Goal: Task Accomplishment & Management: Complete application form

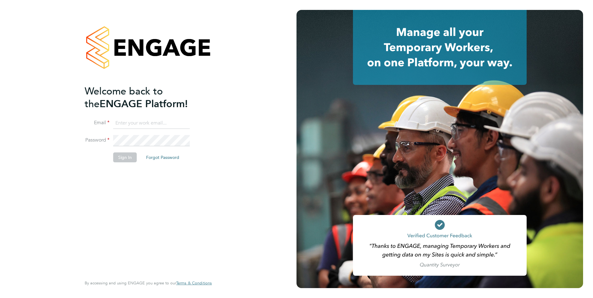
type input "fesouth@protocol.co.uk"
click at [195, 166] on li "Sign In Forgot Password" at bounding box center [145, 161] width 121 height 16
click at [125, 153] on button "Sign In" at bounding box center [125, 158] width 24 height 10
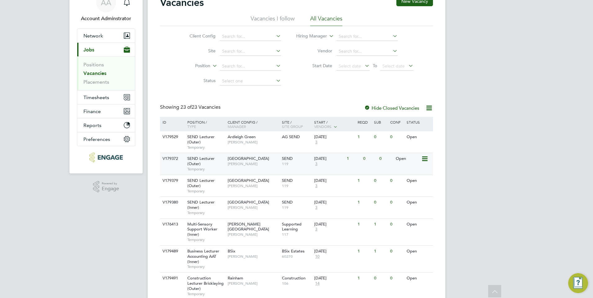
scroll to position [62, 0]
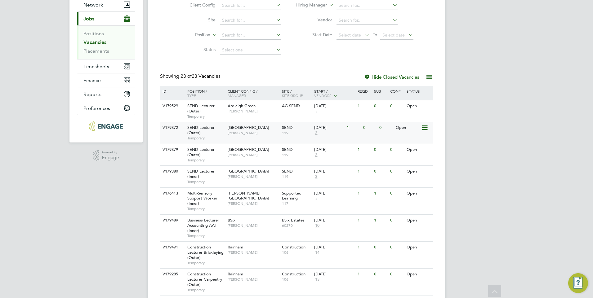
click at [234, 129] on span "[GEOGRAPHIC_DATA]" at bounding box center [249, 127] width 42 height 5
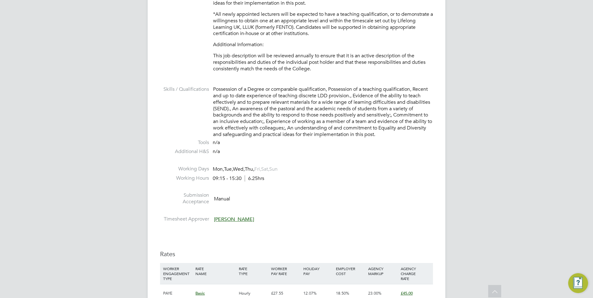
scroll to position [993, 0]
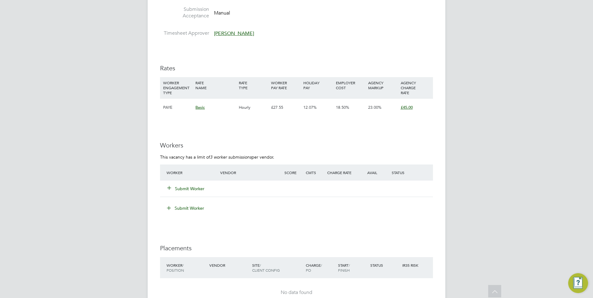
click at [186, 188] on button "Submit Worker" at bounding box center [186, 189] width 37 height 6
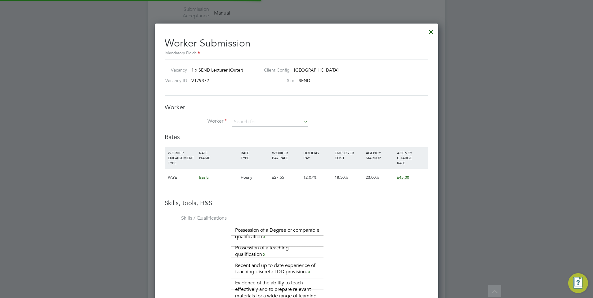
scroll to position [18, 42]
click at [264, 125] on input at bounding box center [270, 122] width 77 height 9
click at [289, 122] on input at bounding box center [270, 122] width 77 height 9
click at [302, 121] on icon at bounding box center [302, 121] width 0 height 9
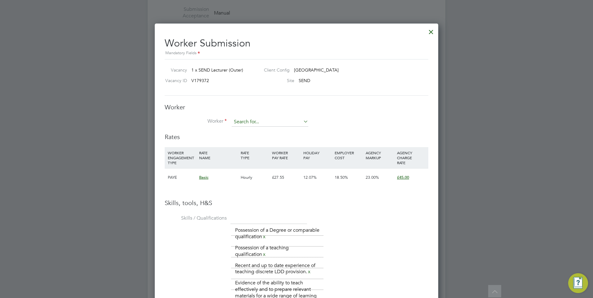
click at [295, 123] on input at bounding box center [270, 122] width 77 height 9
click at [300, 123] on input at bounding box center [270, 122] width 77 height 9
click at [302, 121] on icon at bounding box center [302, 121] width 0 height 9
click at [288, 128] on li "No results found" at bounding box center [269, 131] width 77 height 8
click at [302, 118] on icon at bounding box center [302, 121] width 0 height 9
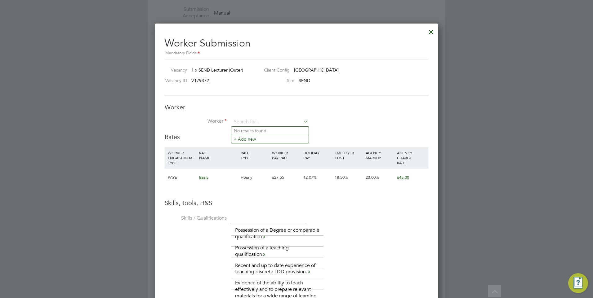
click at [302, 123] on icon at bounding box center [302, 121] width 0 height 9
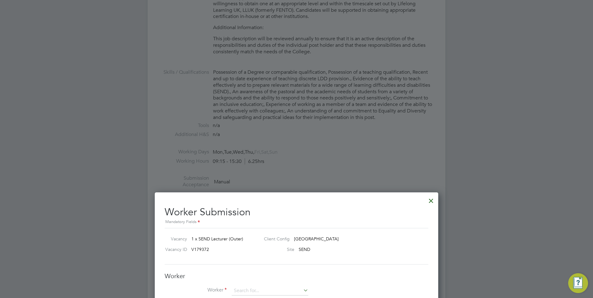
click at [428, 203] on div at bounding box center [431, 199] width 11 height 11
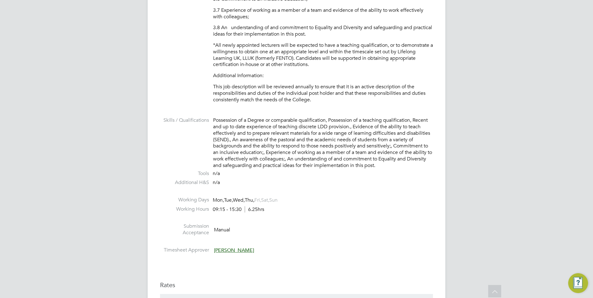
scroll to position [962, 0]
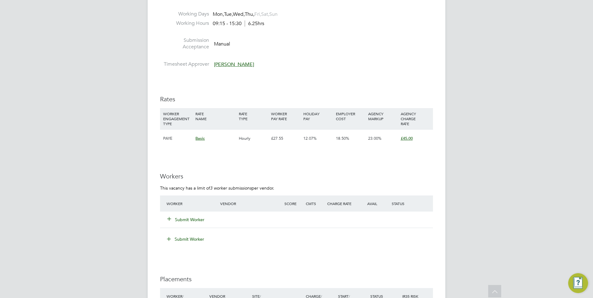
click at [185, 228] on div "Worker Vendor Score Cmts Charge Rate Avail Status Submit Worker" at bounding box center [296, 212] width 273 height 33
click at [188, 220] on button "Submit Worker" at bounding box center [186, 220] width 37 height 6
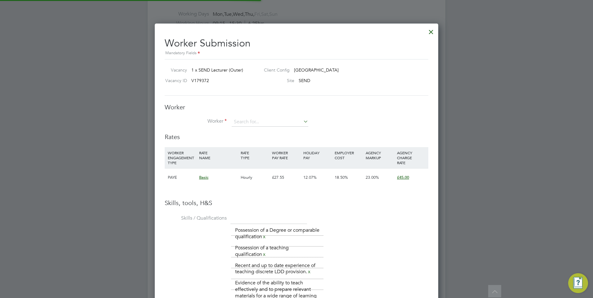
scroll to position [18, 42]
click at [260, 138] on li "+ Add new" at bounding box center [269, 139] width 77 height 8
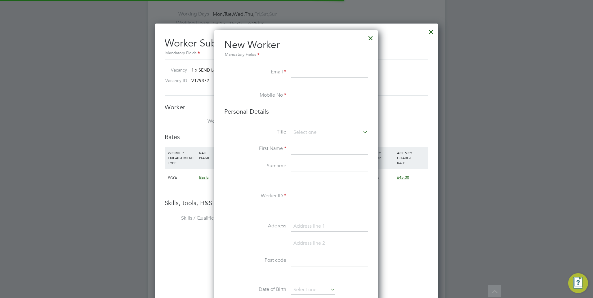
scroll to position [525, 164]
click at [309, 74] on input at bounding box center [329, 72] width 77 height 11
paste input "vishoswastik.ravindran@gmail.com"
type input "vishoswastik.ravindran@gmail.com"
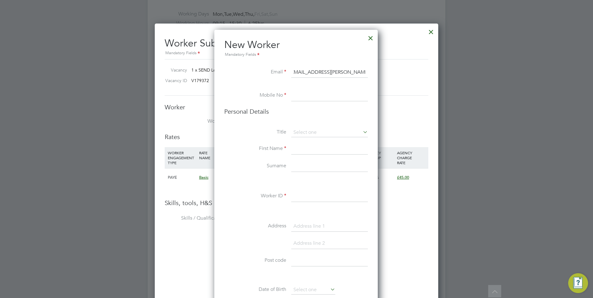
click at [308, 95] on input at bounding box center [329, 95] width 77 height 11
paste input "07450228379"
type input "07450228379"
click at [302, 130] on input at bounding box center [329, 132] width 77 height 9
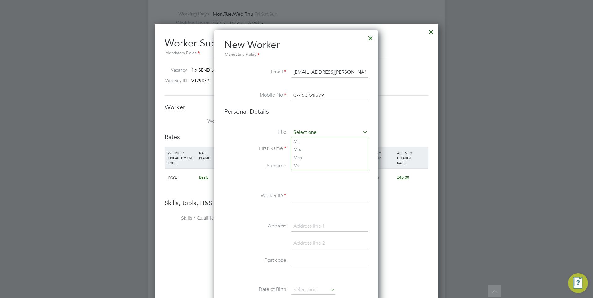
click at [302, 130] on input at bounding box center [329, 132] width 77 height 9
click at [274, 148] on label "First Name" at bounding box center [255, 148] width 62 height 7
click at [294, 150] on input at bounding box center [329, 149] width 77 height 11
paste input "Vishoswastik"
type input "Vishoswastik"
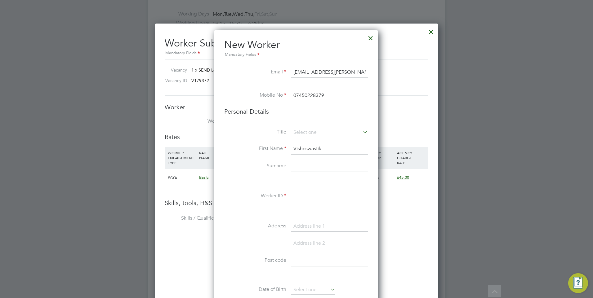
click at [299, 197] on input at bounding box center [329, 196] width 77 height 11
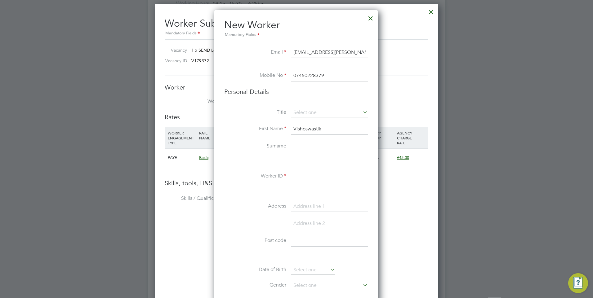
scroll to position [993, 0]
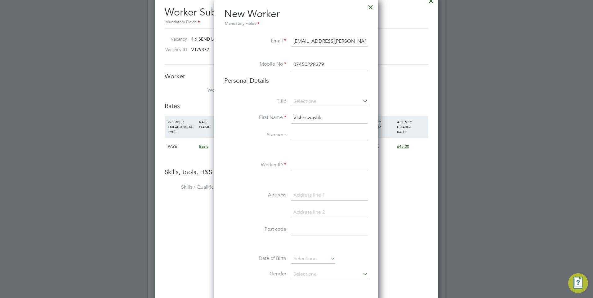
click at [305, 165] on input at bounding box center [329, 165] width 77 height 11
paste input "46704925"
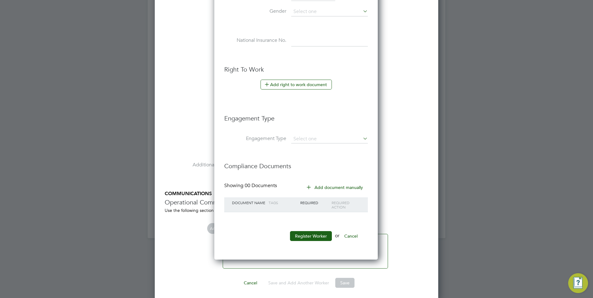
scroll to position [1258, 0]
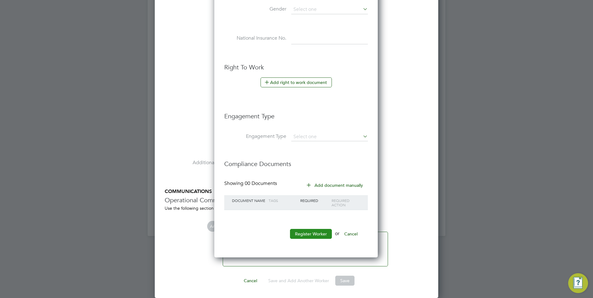
type input "46704925"
click at [318, 231] on button "Register Worker" at bounding box center [311, 234] width 42 height 10
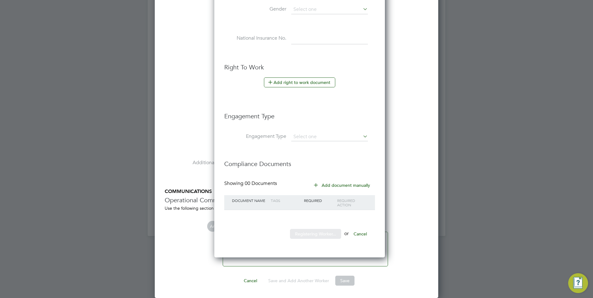
scroll to position [0, 0]
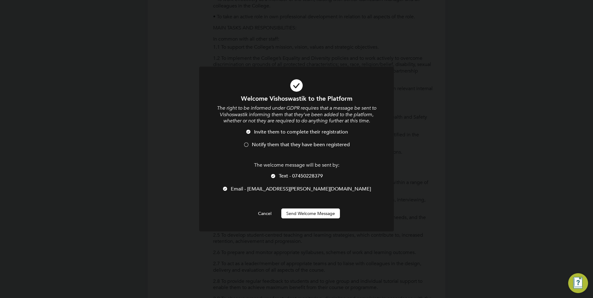
click at [282, 144] on span "Notify them that they have been registered" at bounding box center [301, 145] width 98 height 6
click at [288, 175] on span "Text - 07450228379" at bounding box center [301, 176] width 44 height 6
click at [305, 212] on button "Send Welcome Message" at bounding box center [310, 214] width 59 height 10
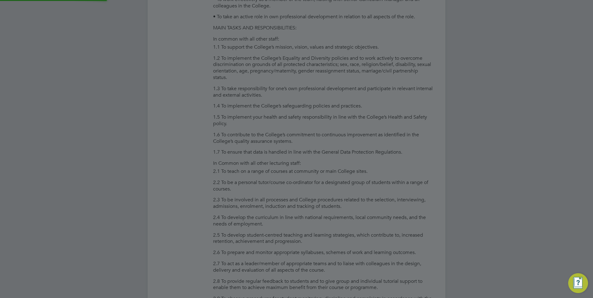
type input "Vishoswastik (46704925)"
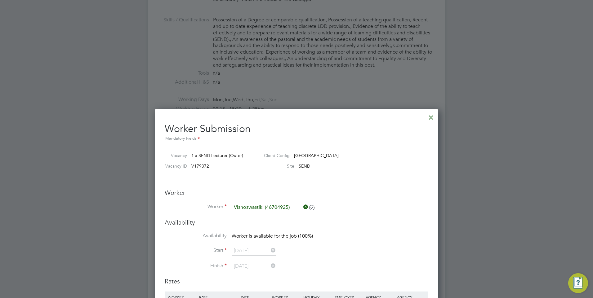
scroll to position [821, 0]
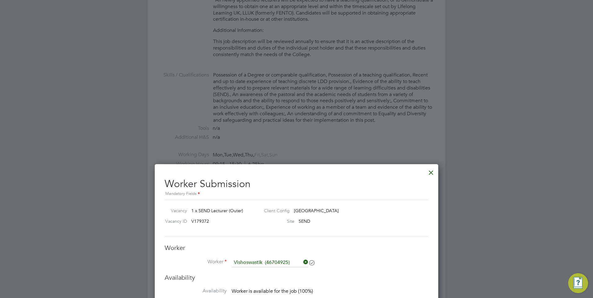
click at [429, 171] on div at bounding box center [431, 171] width 11 height 11
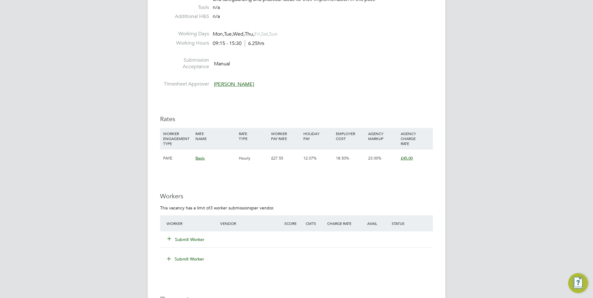
scroll to position [962, 0]
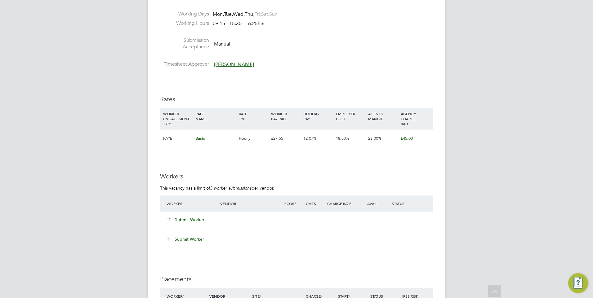
click at [183, 218] on button "Submit Worker" at bounding box center [186, 220] width 37 height 6
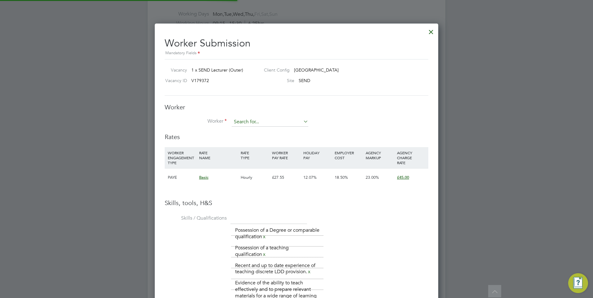
scroll to position [3, 3]
click at [247, 123] on input at bounding box center [270, 122] width 77 height 9
type input "v"
paste input "46704925"
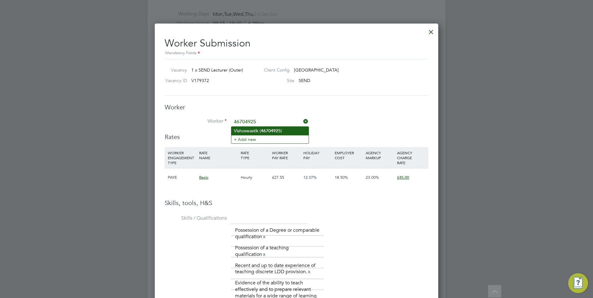
click at [287, 130] on li "Vishoswastik ( 46704925 )" at bounding box center [269, 131] width 77 height 8
type input "Vishoswastik (46704925)"
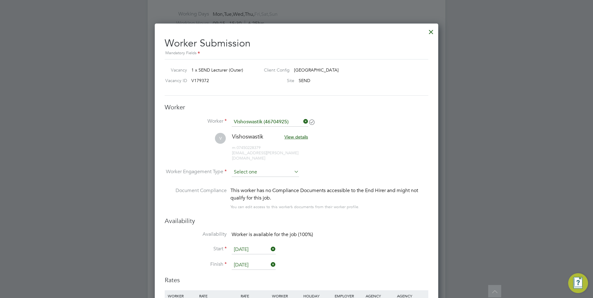
click at [265, 168] on input at bounding box center [265, 172] width 67 height 9
click at [260, 181] on li "PAYE" at bounding box center [265, 184] width 68 height 8
type input "PAYE"
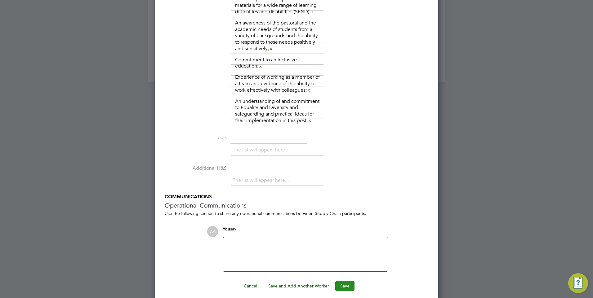
click at [351, 281] on button "Save" at bounding box center [344, 286] width 19 height 10
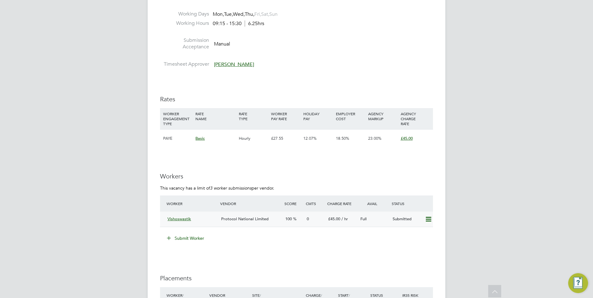
click at [231, 218] on span "Protocol National Limited" at bounding box center [244, 219] width 47 height 5
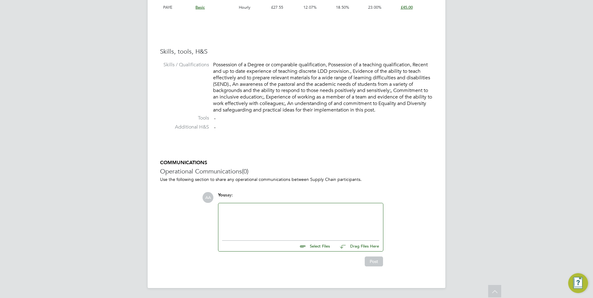
click at [297, 209] on div at bounding box center [300, 220] width 157 height 27
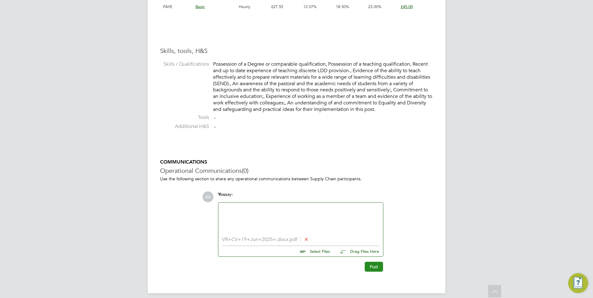
click at [365, 269] on button "Post" at bounding box center [374, 267] width 18 height 10
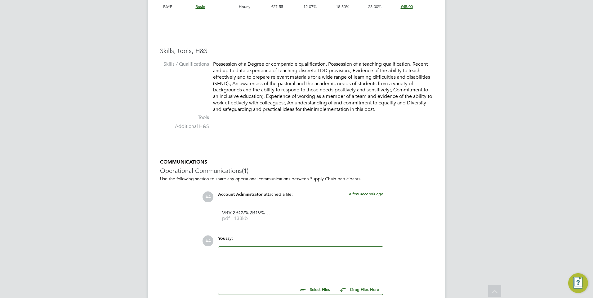
click at [280, 278] on div at bounding box center [300, 264] width 165 height 34
click at [264, 260] on div at bounding box center [300, 264] width 157 height 27
paste div
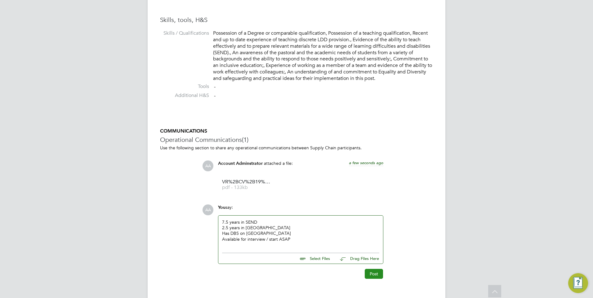
click at [369, 272] on button "Post" at bounding box center [374, 274] width 18 height 10
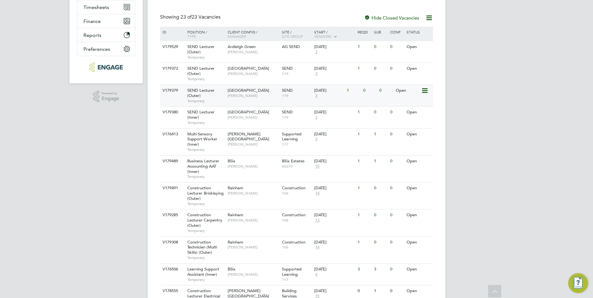
scroll to position [124, 0]
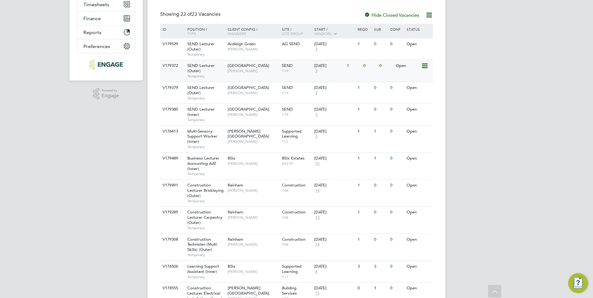
click at [243, 69] on span "[PERSON_NAME]" at bounding box center [253, 71] width 51 height 5
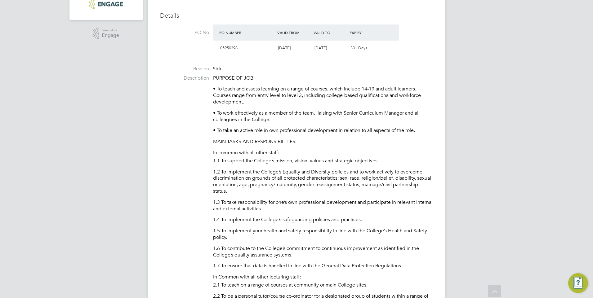
scroll to position [186, 0]
drag, startPoint x: 244, startPoint y: 92, endPoint x: 280, endPoint y: 93, distance: 36.0
click at [280, 93] on p "• To teach and assess learning on a range of courses, which include 14-19 and a…" at bounding box center [323, 93] width 220 height 19
click at [281, 94] on p "• To teach and assess learning on a range of courses, which include 14-19 and a…" at bounding box center [323, 93] width 220 height 19
drag, startPoint x: 275, startPoint y: 93, endPoint x: 310, endPoint y: 94, distance: 35.1
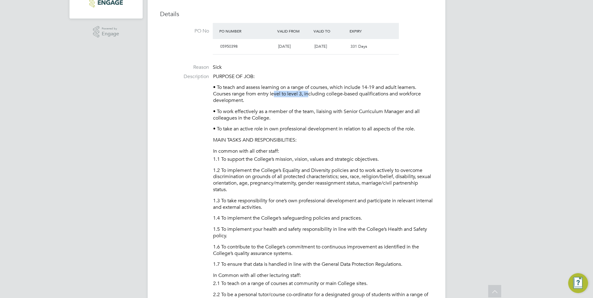
click at [310, 94] on p "• To teach and assess learning on a range of courses, which include 14-19 and a…" at bounding box center [323, 93] width 220 height 19
drag, startPoint x: 310, startPoint y: 94, endPoint x: 352, endPoint y: 104, distance: 42.7
drag, startPoint x: 360, startPoint y: 88, endPoint x: 376, endPoint y: 89, distance: 15.2
click at [376, 89] on p "• To teach and assess learning on a range of courses, which include 14-19 and a…" at bounding box center [323, 93] width 220 height 19
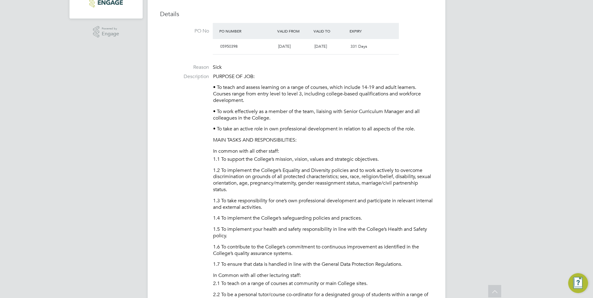
drag, startPoint x: 376, startPoint y: 89, endPoint x: 375, endPoint y: 102, distance: 13.0
click at [375, 102] on p "• To teach and assess learning on a range of courses, which include 14-19 and a…" at bounding box center [323, 93] width 220 height 19
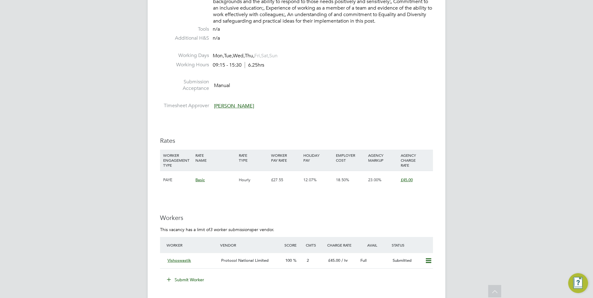
scroll to position [931, 0]
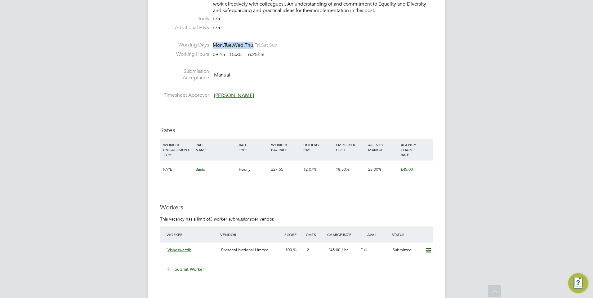
drag, startPoint x: 211, startPoint y: 44, endPoint x: 257, endPoint y: 47, distance: 46.0
click at [257, 47] on li "Working Days Mon, Tue, Wed, Thu, Fri, Sat, Sun" at bounding box center [296, 46] width 273 height 9
drag, startPoint x: 257, startPoint y: 47, endPoint x: 244, endPoint y: 70, distance: 26.9
click at [244, 70] on li "Submission Acceptance Manual" at bounding box center [296, 76] width 273 height 16
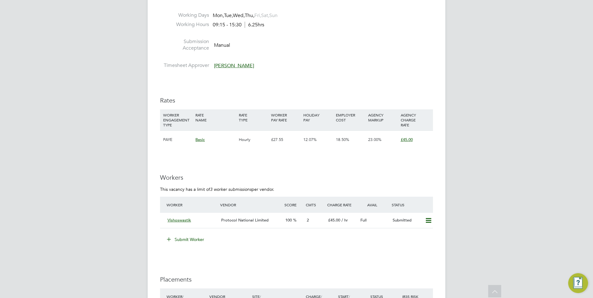
scroll to position [993, 0]
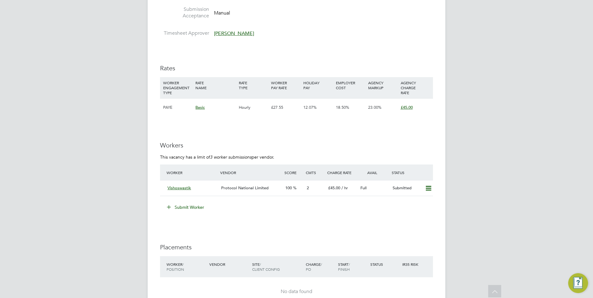
click at [190, 207] on button "Submit Worker" at bounding box center [186, 208] width 47 height 10
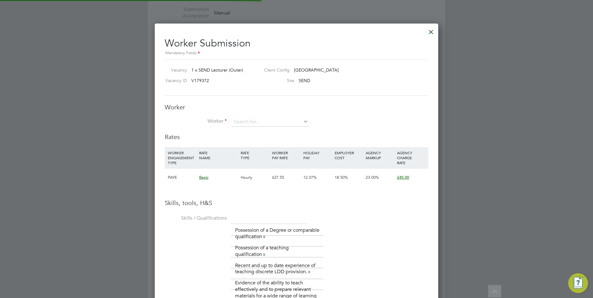
scroll to position [18, 42]
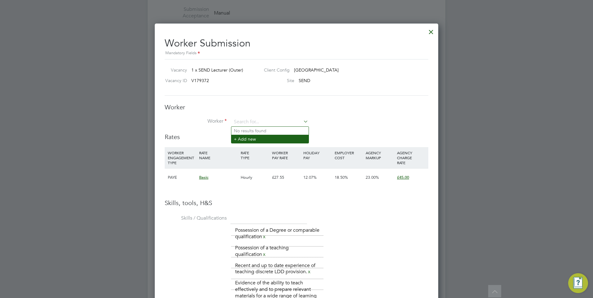
click at [251, 139] on li "+ Add new" at bounding box center [269, 139] width 77 height 8
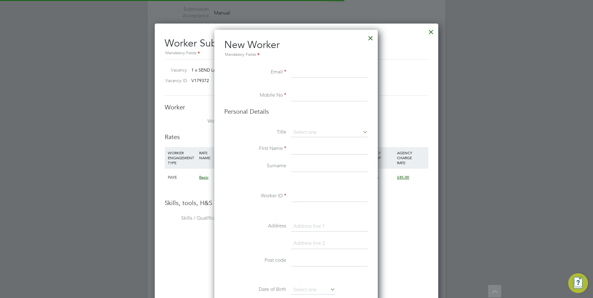
scroll to position [525, 164]
click at [293, 74] on input at bounding box center [329, 72] width 77 height 11
paste input "k.rouass@outlook.com"
type input "k.rouass@outlook.com"
click at [297, 94] on input at bounding box center [329, 95] width 77 height 11
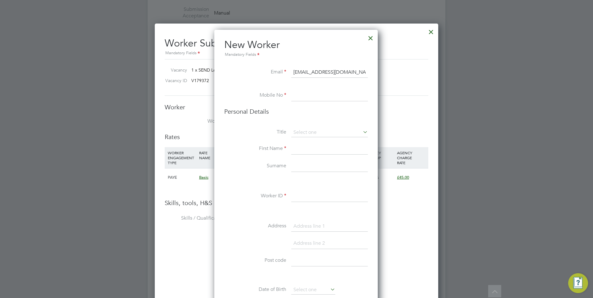
click at [306, 98] on input at bounding box center [329, 95] width 77 height 11
paste input "07972127772"
type input "07972127772"
type input "Katarzyna"
type input "Piotrowska"
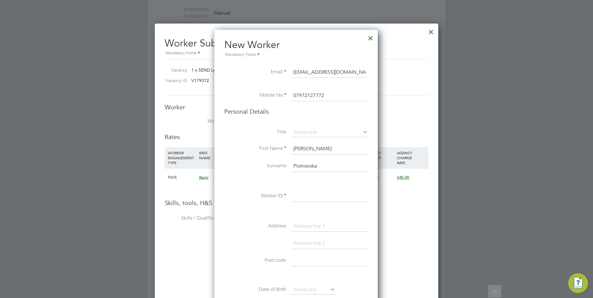
type input "07972127772"
click at [305, 195] on input at bounding box center [329, 196] width 77 height 11
paste input "95177514"
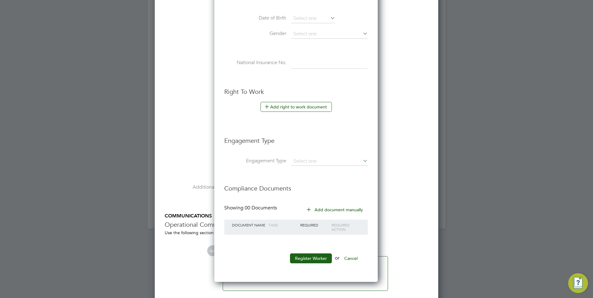
scroll to position [1289, 0]
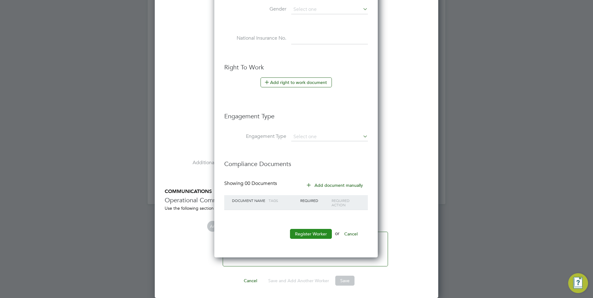
type input "95177514"
click at [306, 235] on button "Register Worker" at bounding box center [311, 234] width 42 height 10
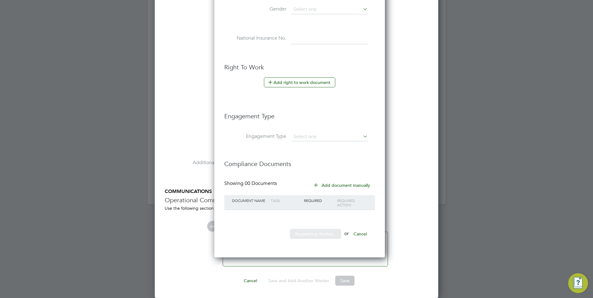
scroll to position [0, 0]
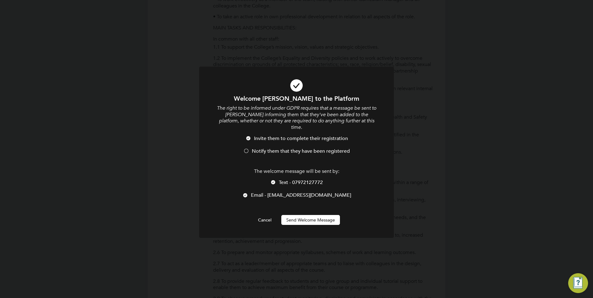
click at [281, 148] on span "Notify them that they have been registered" at bounding box center [301, 151] width 98 height 6
click at [288, 180] on span "Text - 07972127772" at bounding box center [301, 183] width 44 height 6
click at [311, 216] on button "Send Welcome Message" at bounding box center [310, 220] width 59 height 10
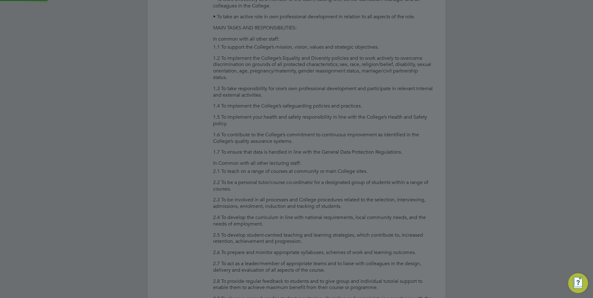
type input "Katarzyna Piotrowska (95177514)"
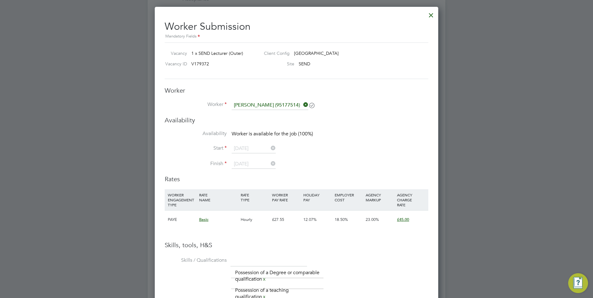
scroll to position [976, 0]
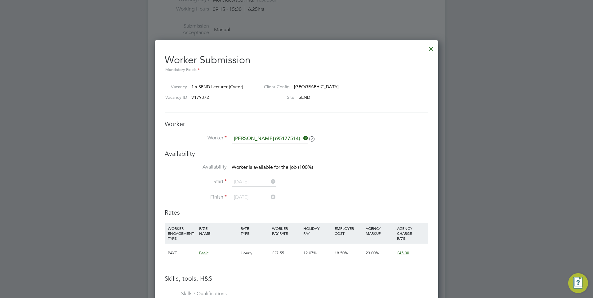
click at [430, 51] on div at bounding box center [431, 47] width 11 height 11
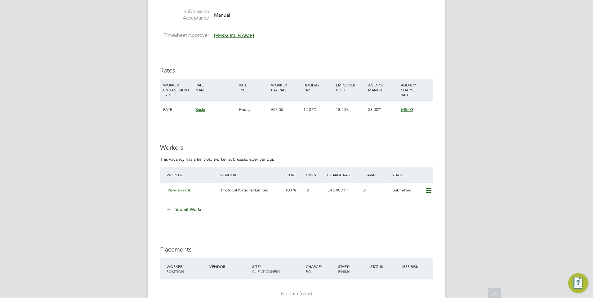
scroll to position [993, 0]
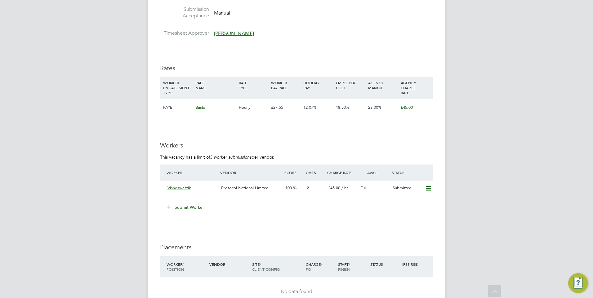
click at [182, 205] on button "Submit Worker" at bounding box center [186, 208] width 47 height 10
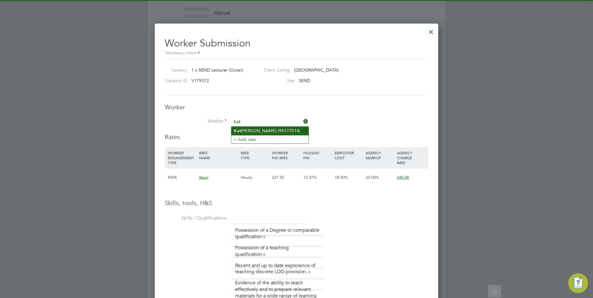
click at [262, 130] on li "Kat arzyna Piotrowska (95177514)" at bounding box center [269, 131] width 77 height 8
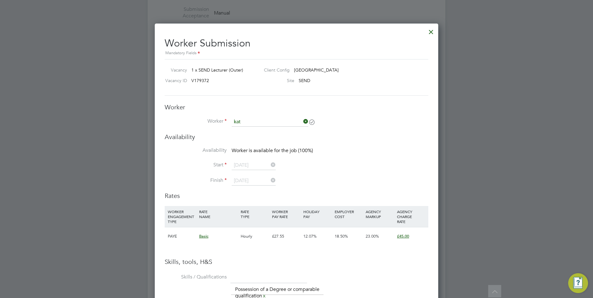
type input "Katarzyna Piotrowska (95177514)"
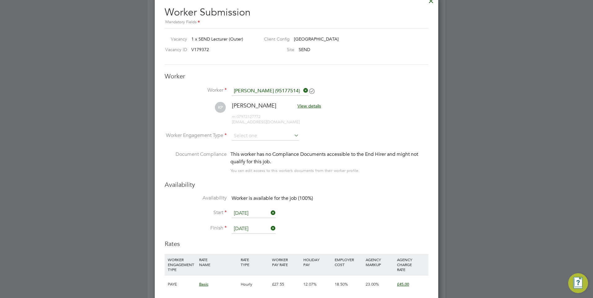
click at [228, 133] on li "Worker Engagement Type" at bounding box center [297, 141] width 264 height 19
click at [256, 134] on input at bounding box center [265, 136] width 67 height 9
click at [249, 152] on li "PAYE" at bounding box center [265, 153] width 68 height 8
type input "PAYE"
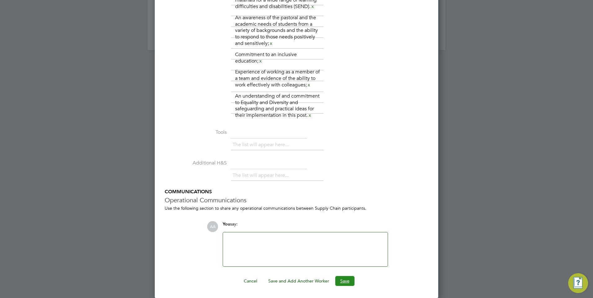
click at [340, 281] on button "Save" at bounding box center [344, 281] width 19 height 10
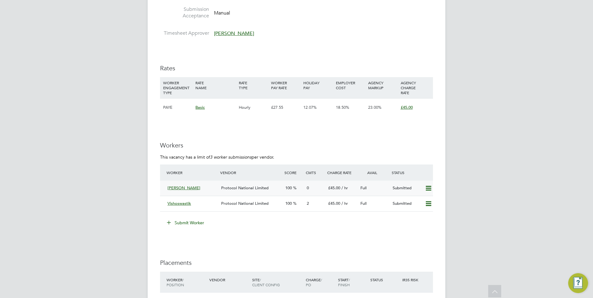
click at [284, 188] on div "100" at bounding box center [293, 188] width 21 height 10
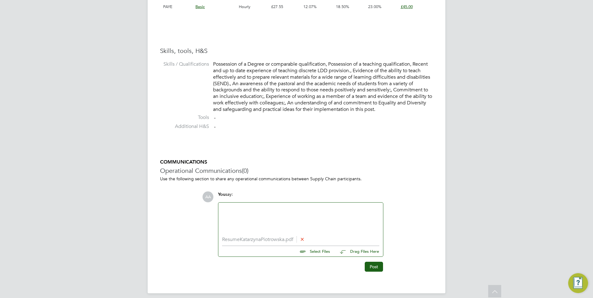
click at [330, 217] on div at bounding box center [300, 220] width 157 height 27
paste div
click at [378, 264] on button "Post" at bounding box center [374, 267] width 18 height 10
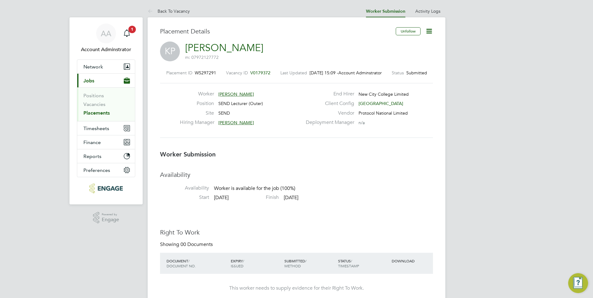
drag, startPoint x: 245, startPoint y: 50, endPoint x: 352, endPoint y: 38, distance: 107.4
click at [352, 38] on div "Placement Details" at bounding box center [275, 34] width 231 height 14
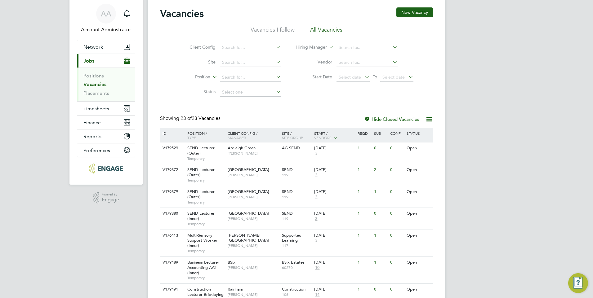
scroll to position [31, 0]
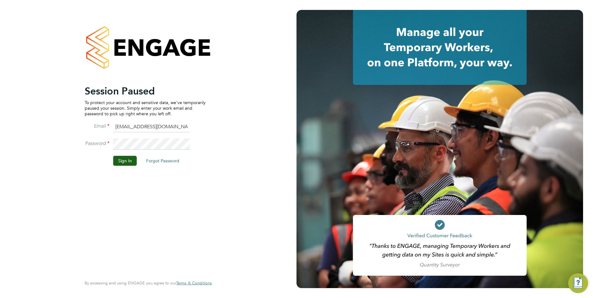
click at [254, 188] on div "Session Paused To protect your account and sensitive data, we've temporarily pa…" at bounding box center [148, 149] width 297 height 298
click at [123, 162] on button "Sign In" at bounding box center [125, 161] width 24 height 10
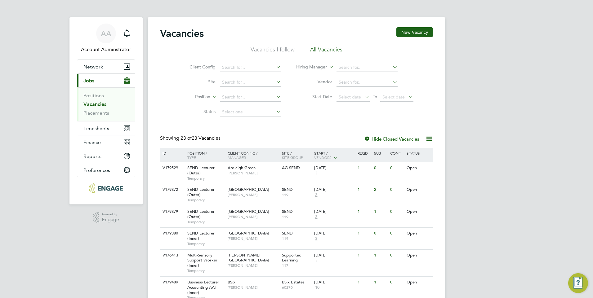
click at [383, 138] on label "Hide Closed Vacancies" at bounding box center [391, 139] width 55 height 6
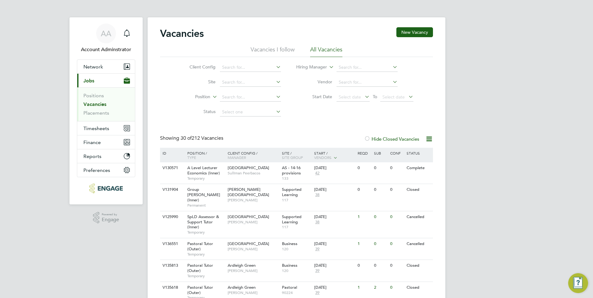
click at [391, 141] on label "Hide Closed Vacancies" at bounding box center [391, 139] width 55 height 6
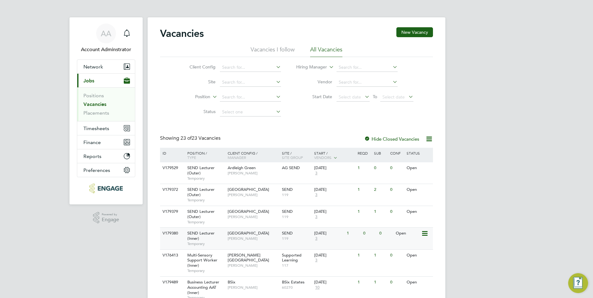
click at [247, 234] on span "[GEOGRAPHIC_DATA]" at bounding box center [249, 233] width 42 height 5
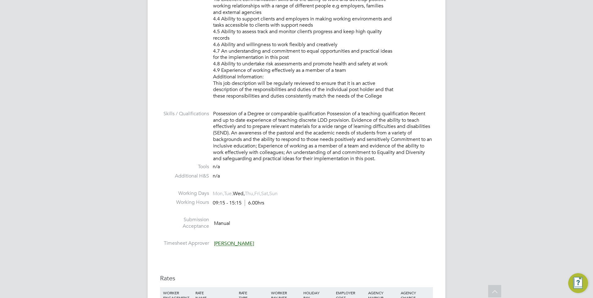
scroll to position [714, 0]
